Goal: Task Accomplishment & Management: Use online tool/utility

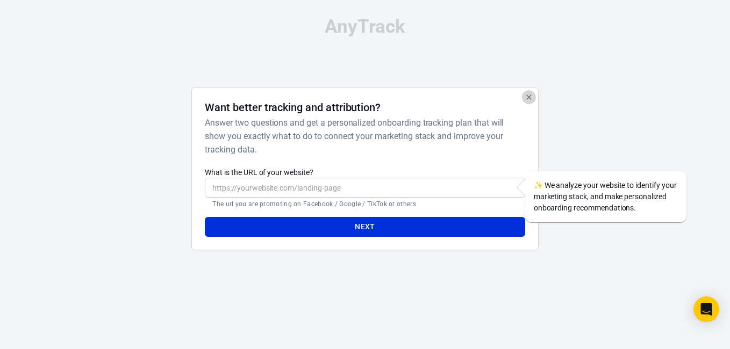
click at [528, 94] on icon "button" at bounding box center [529, 97] width 9 height 9
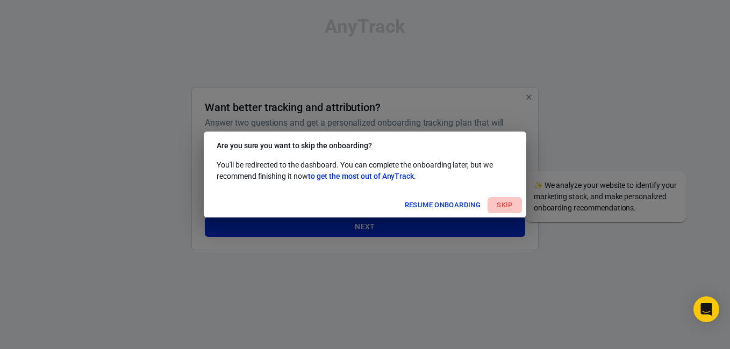
click at [499, 204] on button "Skip" at bounding box center [505, 205] width 34 height 17
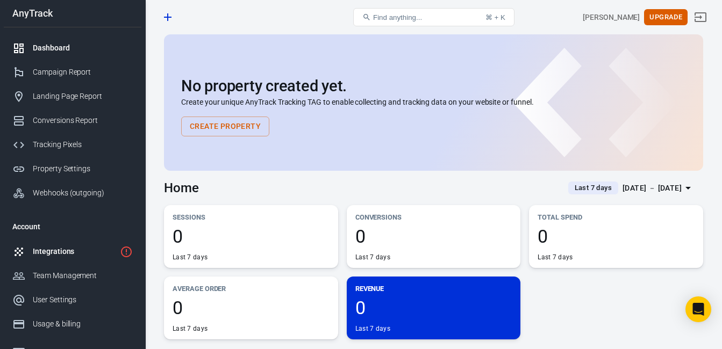
click at [81, 255] on div "Integrations" at bounding box center [74, 251] width 83 height 11
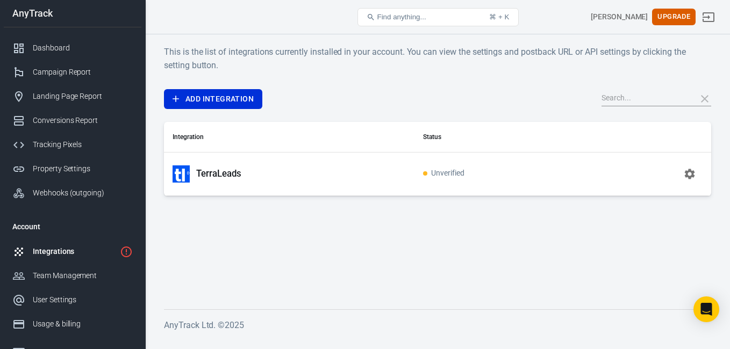
click at [456, 184] on td "Unverified" at bounding box center [500, 174] width 171 height 44
click at [691, 173] on icon "button" at bounding box center [689, 174] width 13 height 13
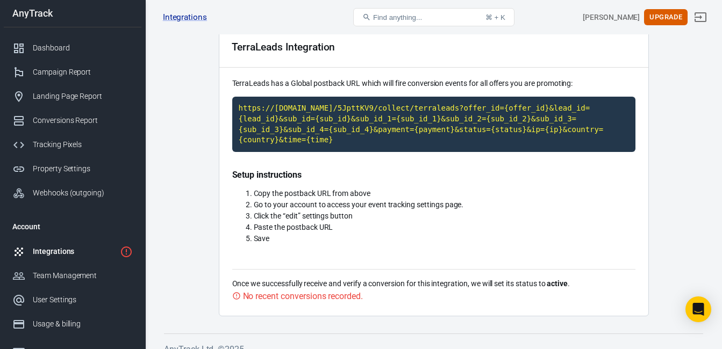
scroll to position [61, 0]
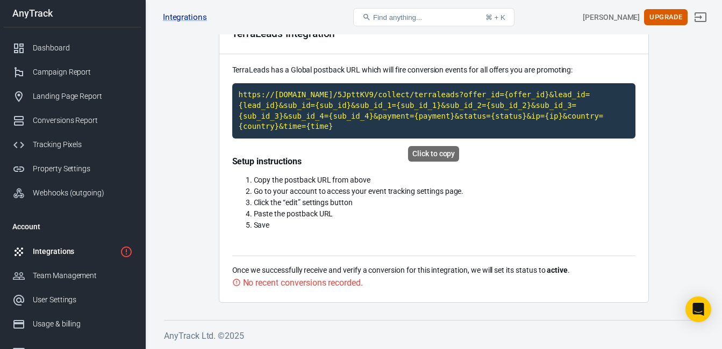
click at [402, 109] on code "https://t1.anytrack.io/5JpttKV9/collect/terraleads?offer_id={offer_id}&lead_id=…" at bounding box center [433, 110] width 403 height 55
click at [510, 165] on h4 "Setup instructions" at bounding box center [433, 161] width 403 height 11
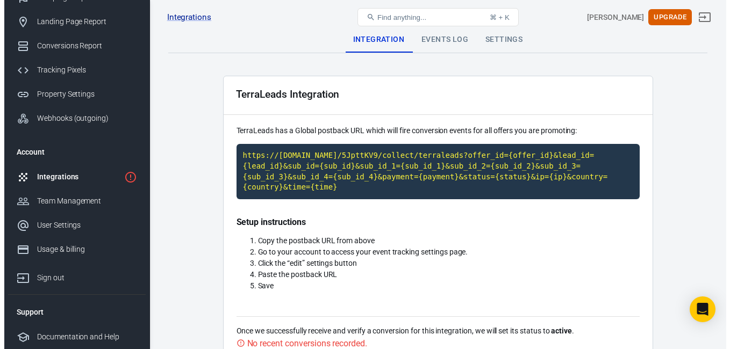
scroll to position [0, 0]
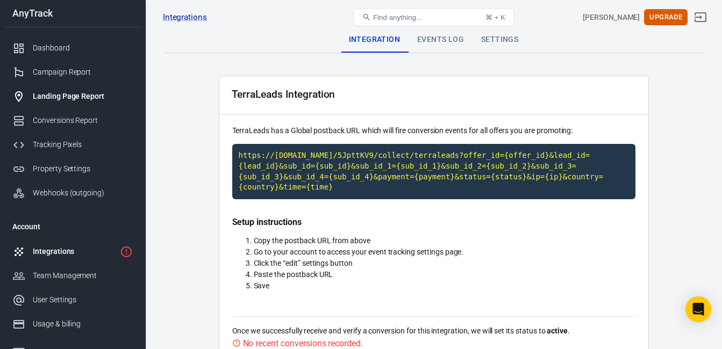
click at [106, 95] on div "Landing Page Report" at bounding box center [83, 96] width 100 height 11
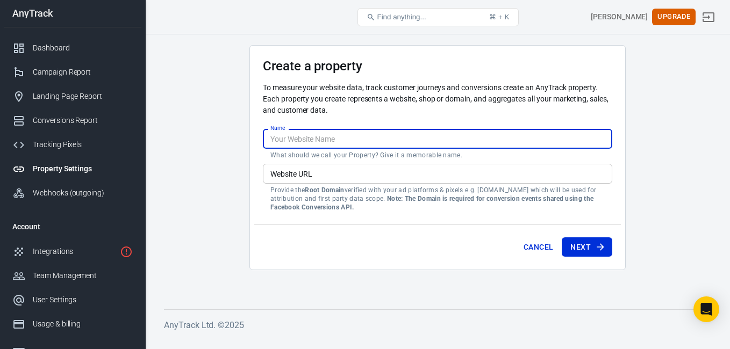
click at [349, 137] on input "Name" at bounding box center [437, 139] width 349 height 20
